Goal: Download file/media

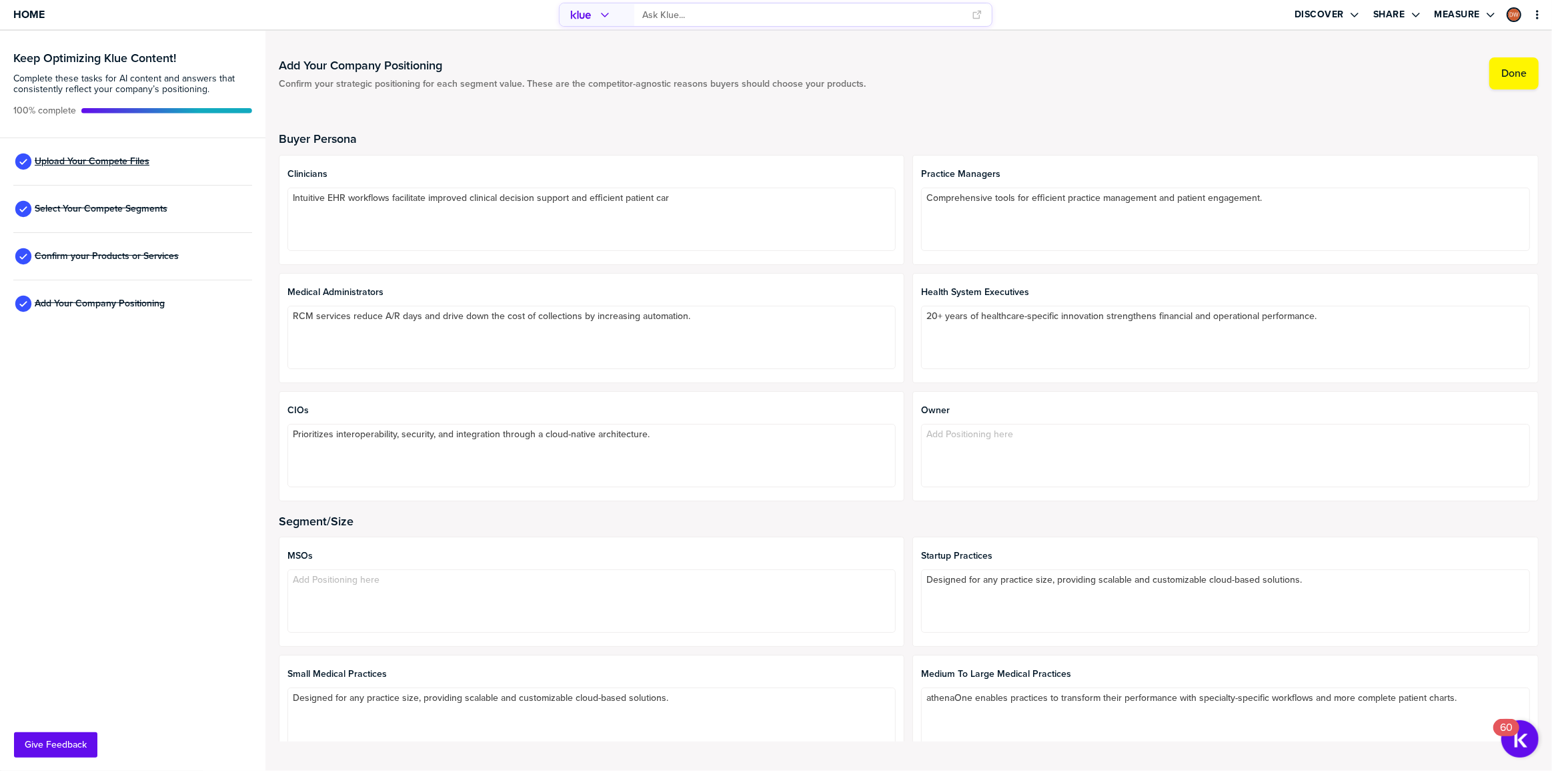
click at [111, 157] on span "Upload Your Compete Files" at bounding box center [92, 161] width 115 height 11
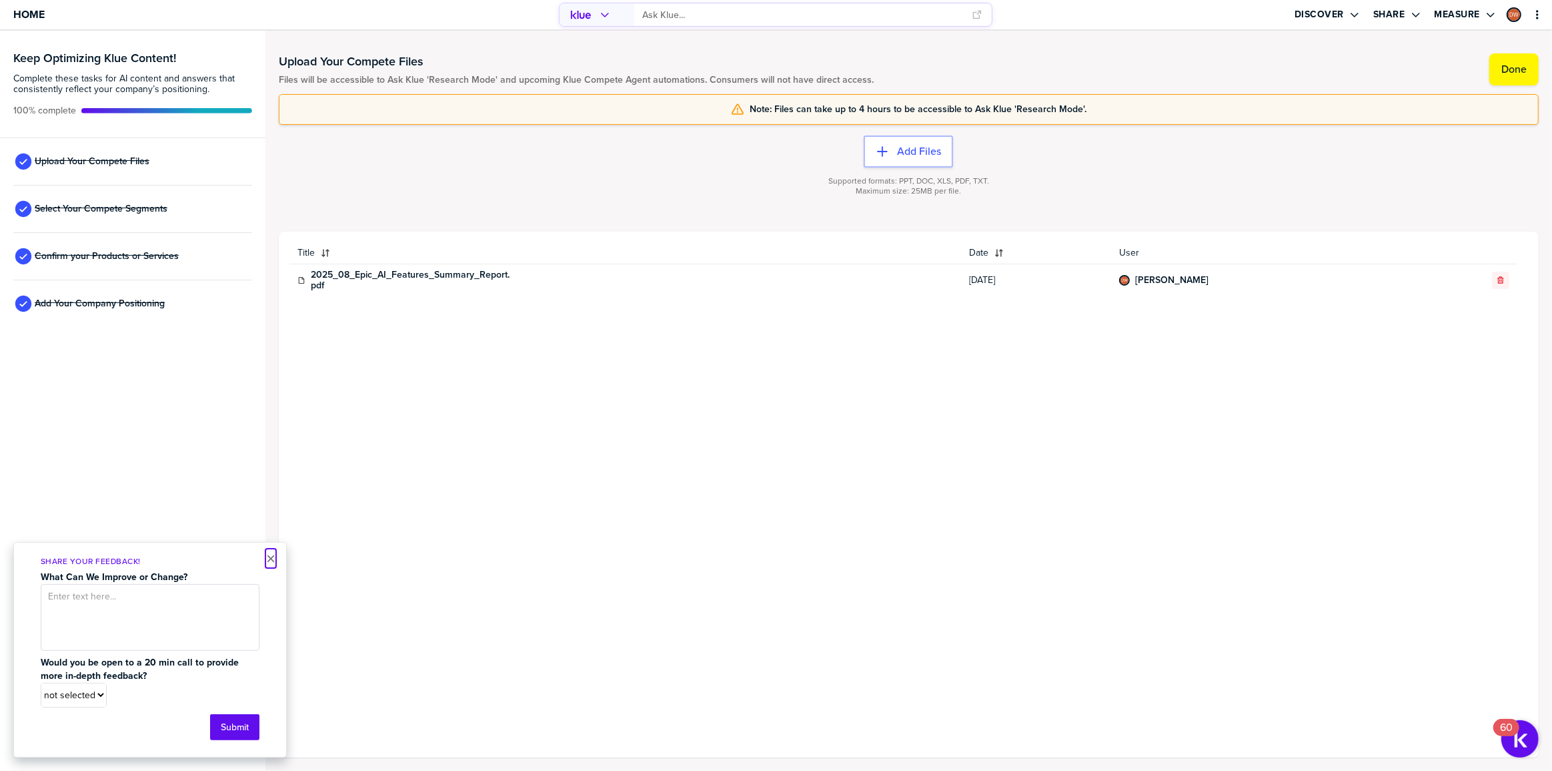
click at [268, 560] on button "×" at bounding box center [270, 558] width 9 height 16
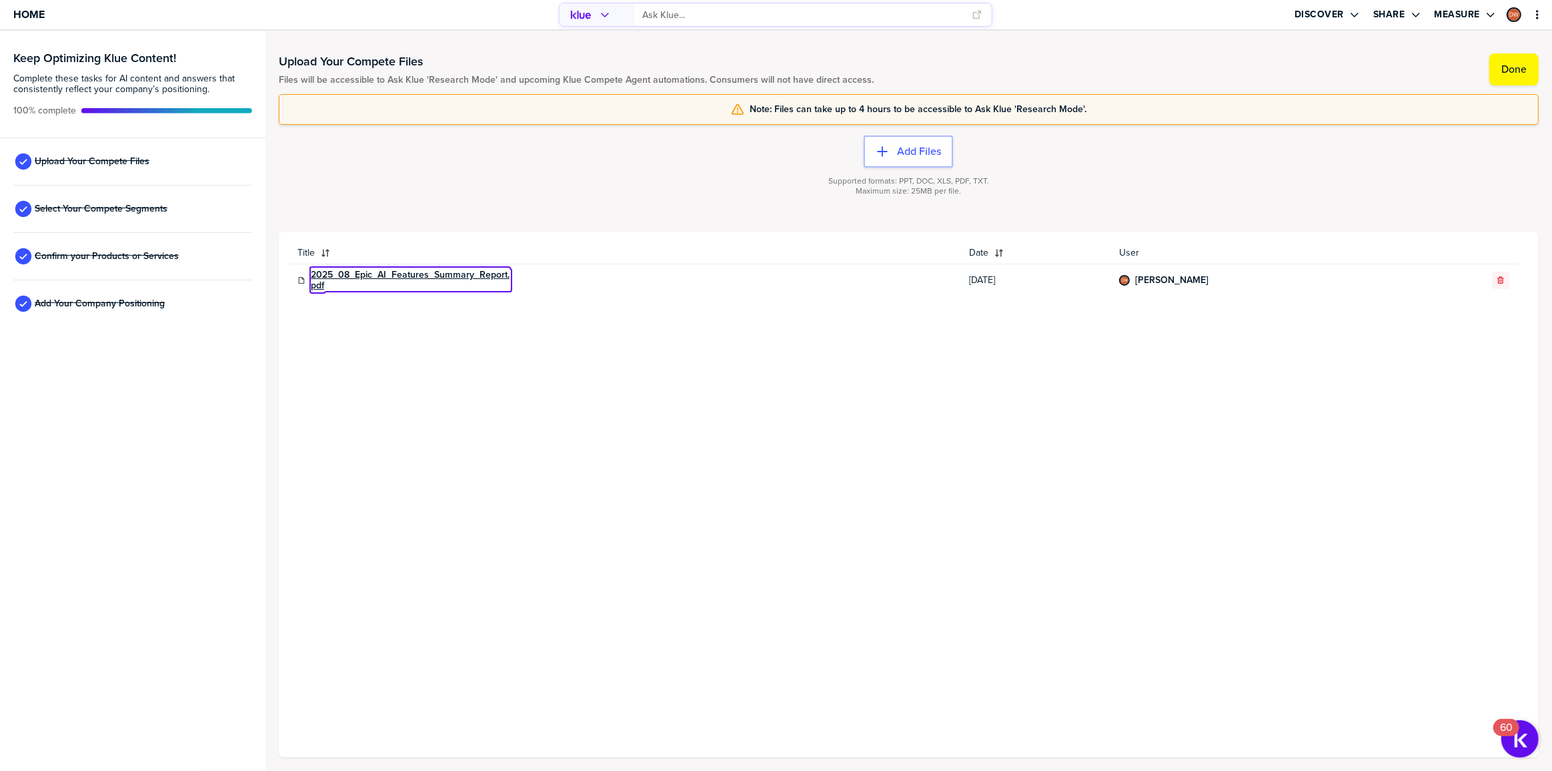
click at [341, 279] on link "2025_08_Epic_AI_Features_Summary_Report.pdf" at bounding box center [411, 280] width 200 height 21
click at [344, 276] on link "2025_08_Epic_AI_Features_Summary_Report.pdf" at bounding box center [411, 280] width 200 height 21
drag, startPoint x: 393, startPoint y: 274, endPoint x: 749, endPoint y: 333, distance: 360.5
click at [749, 333] on div "Title Date User 2025_08_Epic_AI_Features_Summary_Report.pdf [DATE] [PERSON_NAME]" at bounding box center [909, 494] width 1239 height 504
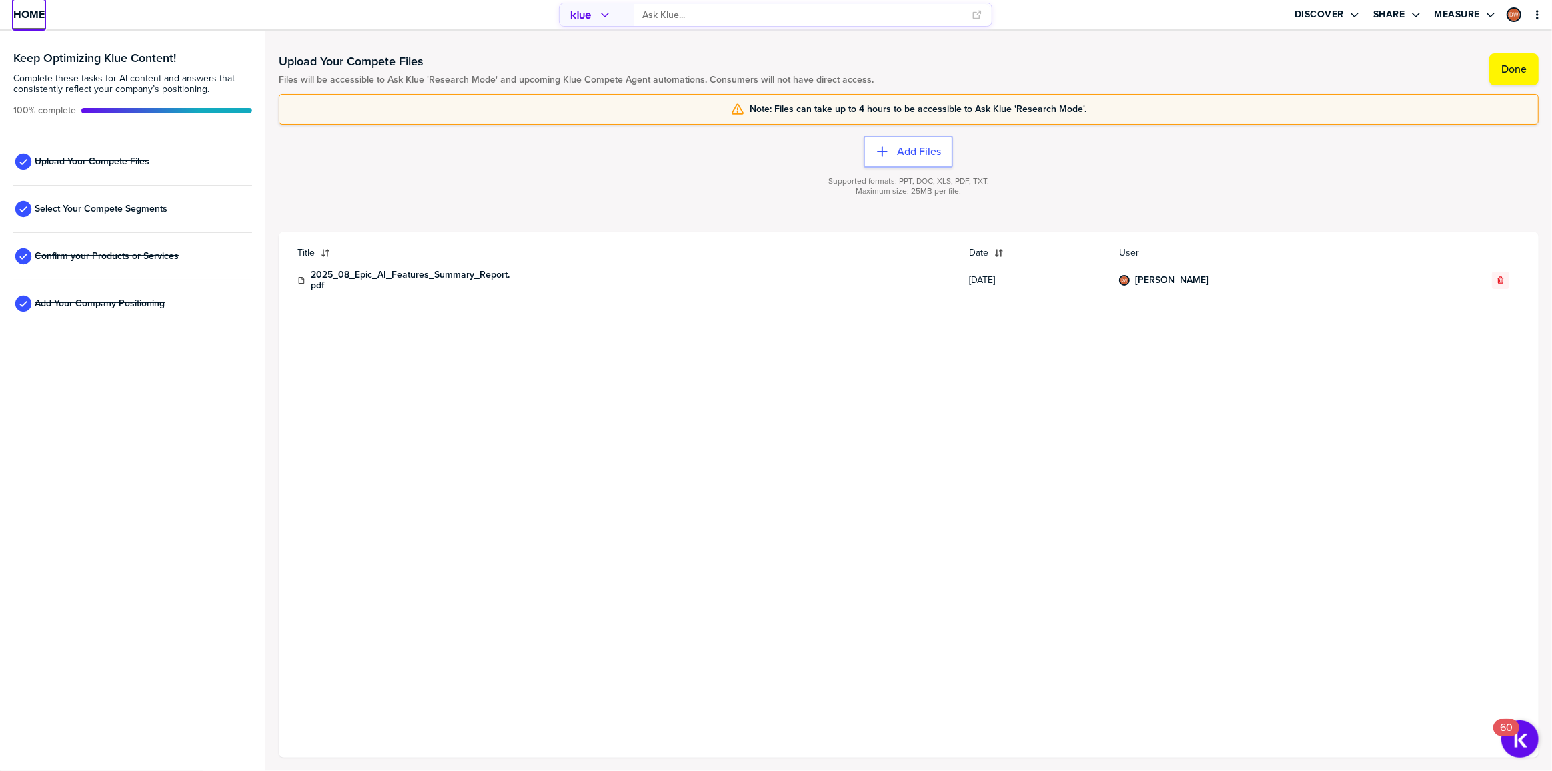
click at [36, 20] on span "Home" at bounding box center [28, 14] width 31 height 11
